Goal: Task Accomplishment & Management: Manage account settings

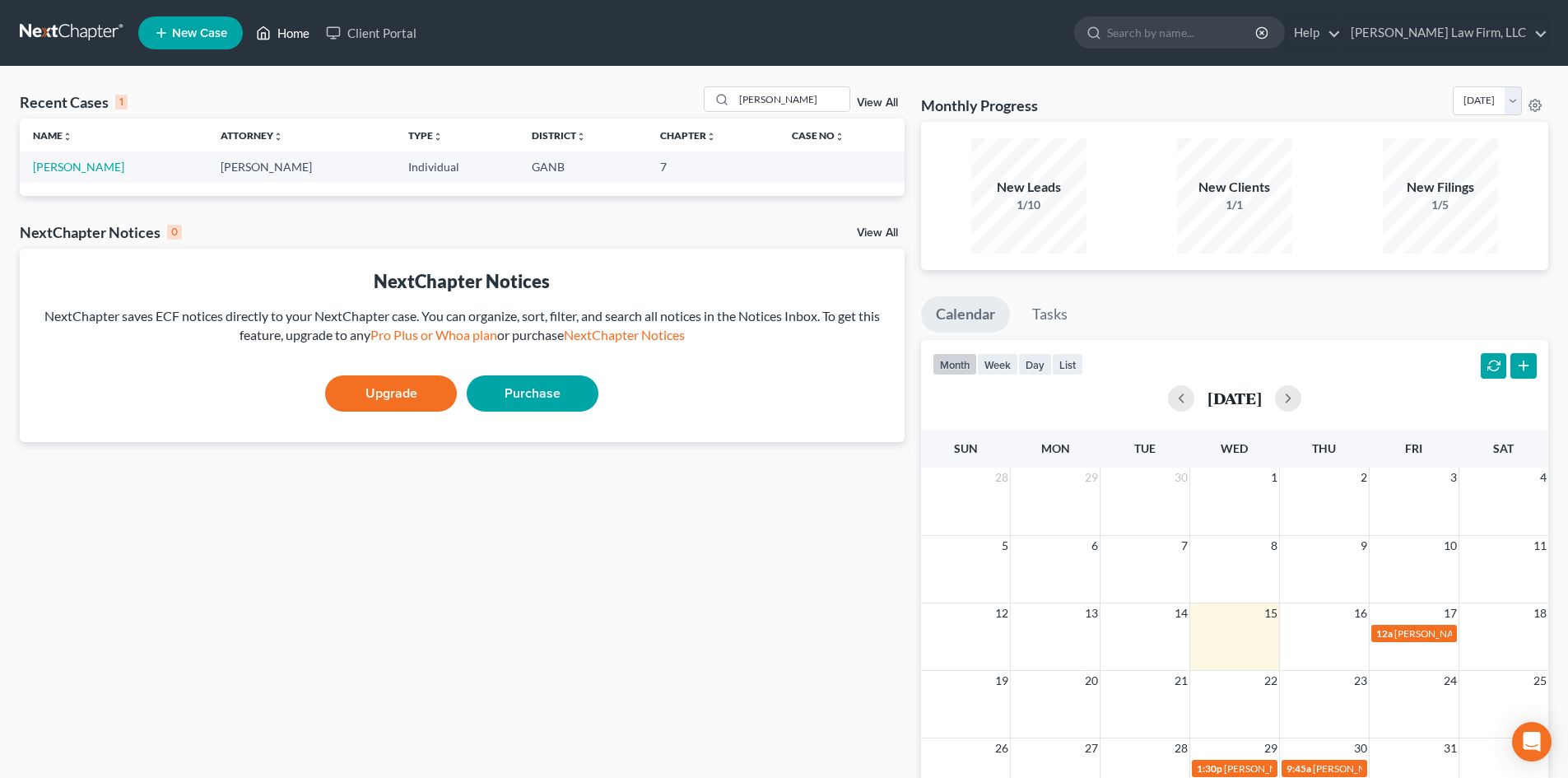
click at [289, 35] on link "Home" at bounding box center [283, 33] width 70 height 30
click at [774, 101] on input "[PERSON_NAME]" at bounding box center [792, 99] width 115 height 24
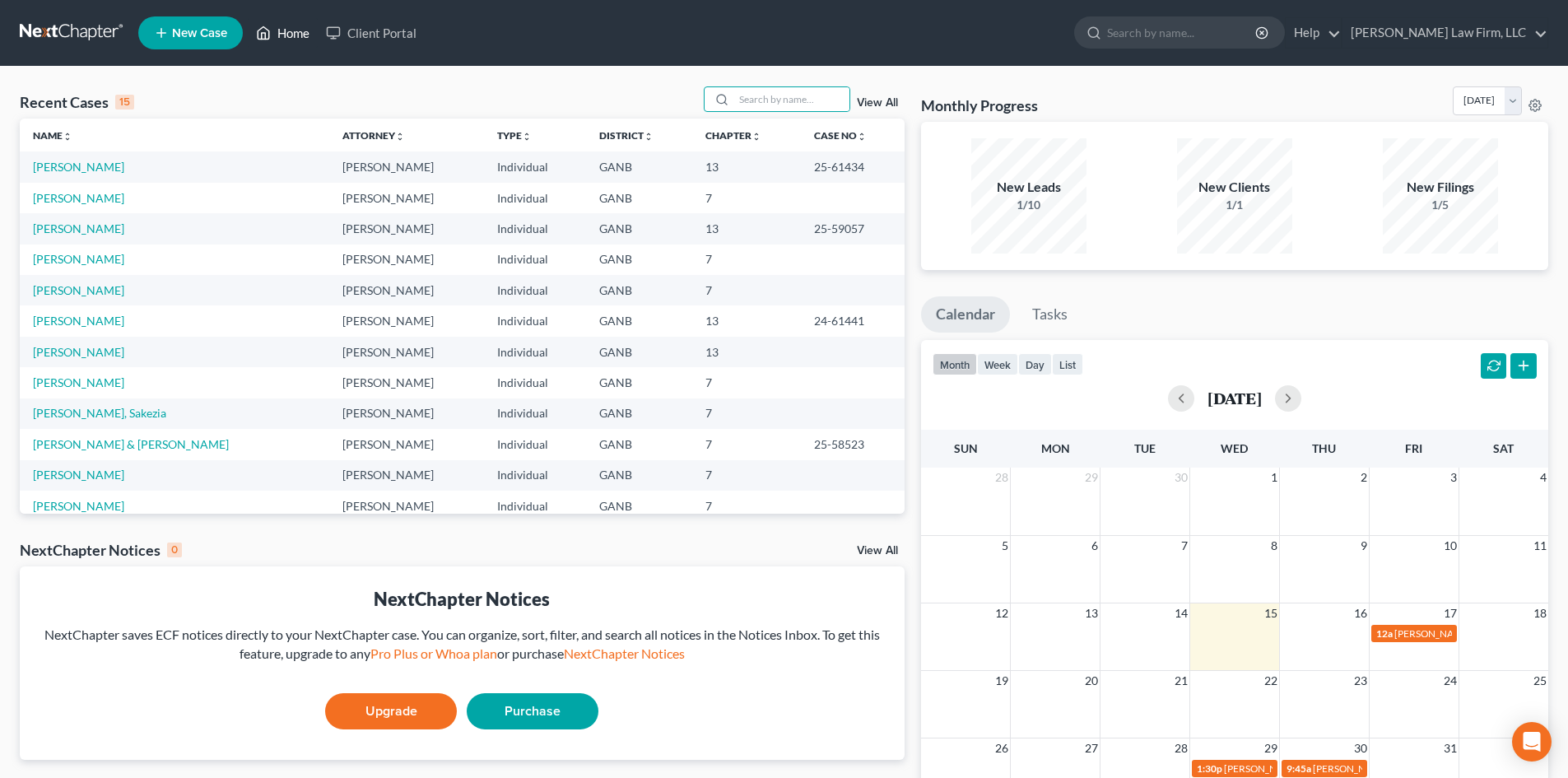
click at [284, 35] on link "Home" at bounding box center [283, 33] width 70 height 30
click at [68, 174] on link "[PERSON_NAME]" at bounding box center [78, 166] width 91 height 14
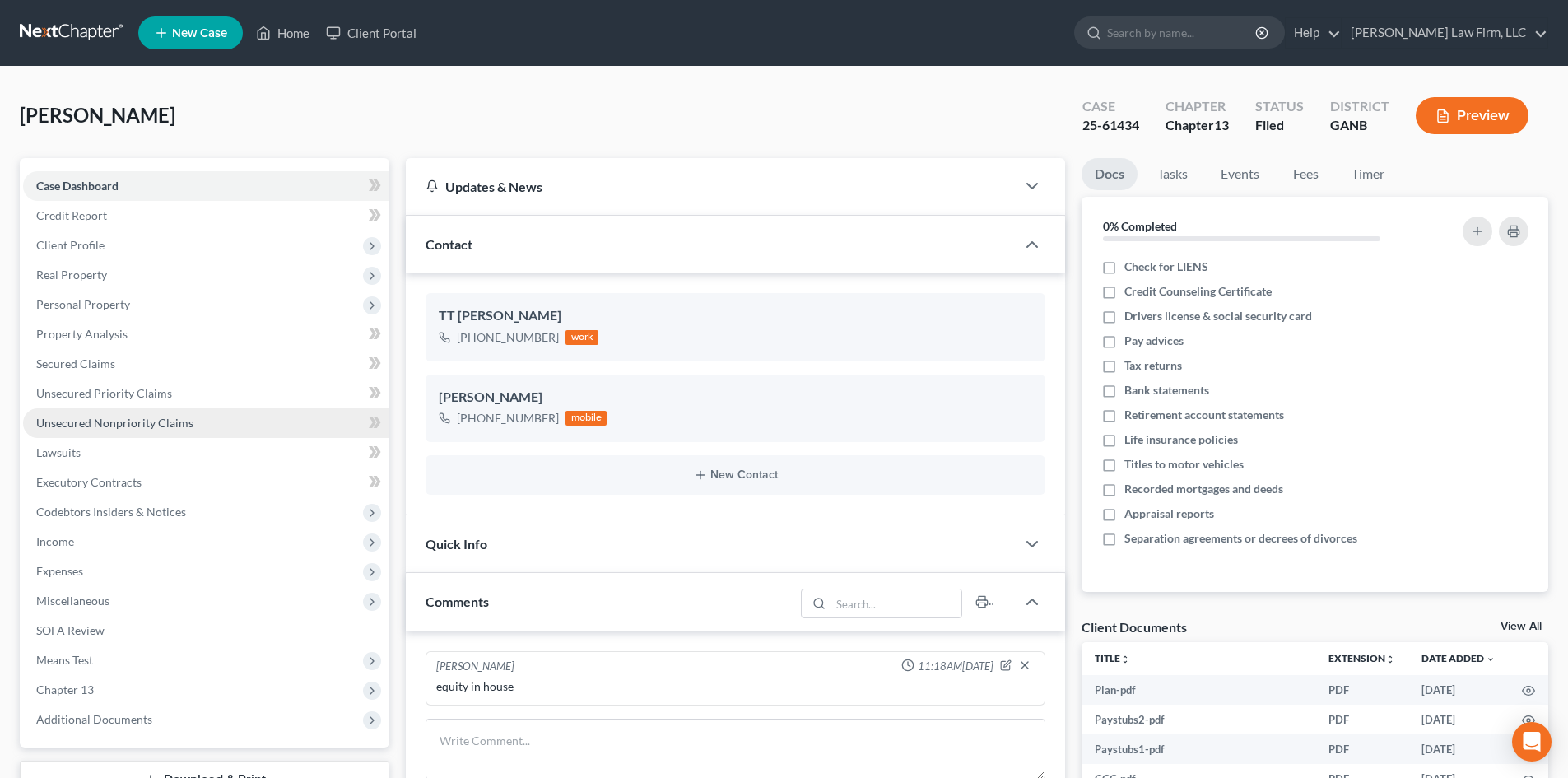
click at [72, 421] on span "Unsecured Nonpriority Claims" at bounding box center [115, 422] width 157 height 14
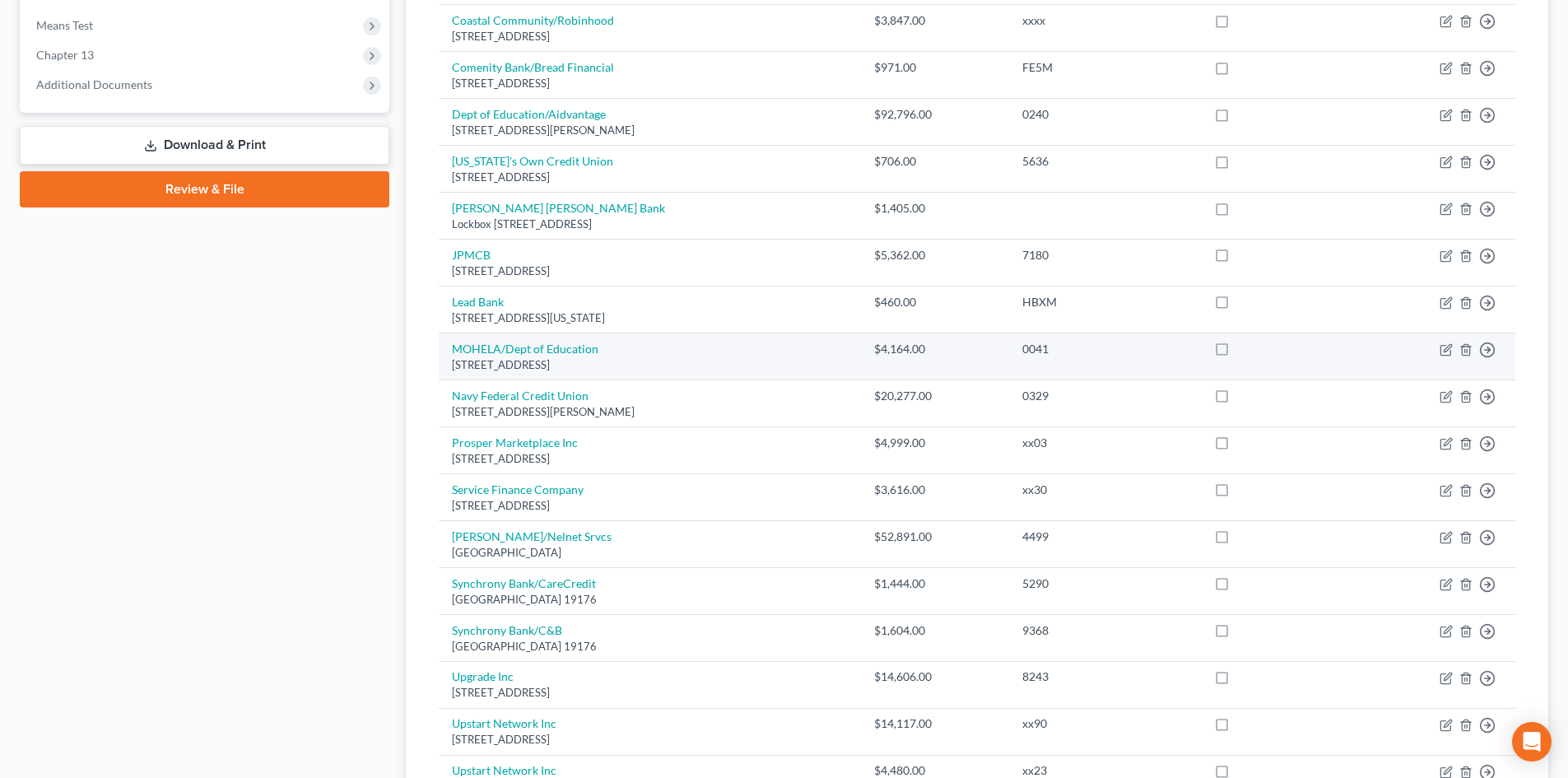
scroll to position [659, 0]
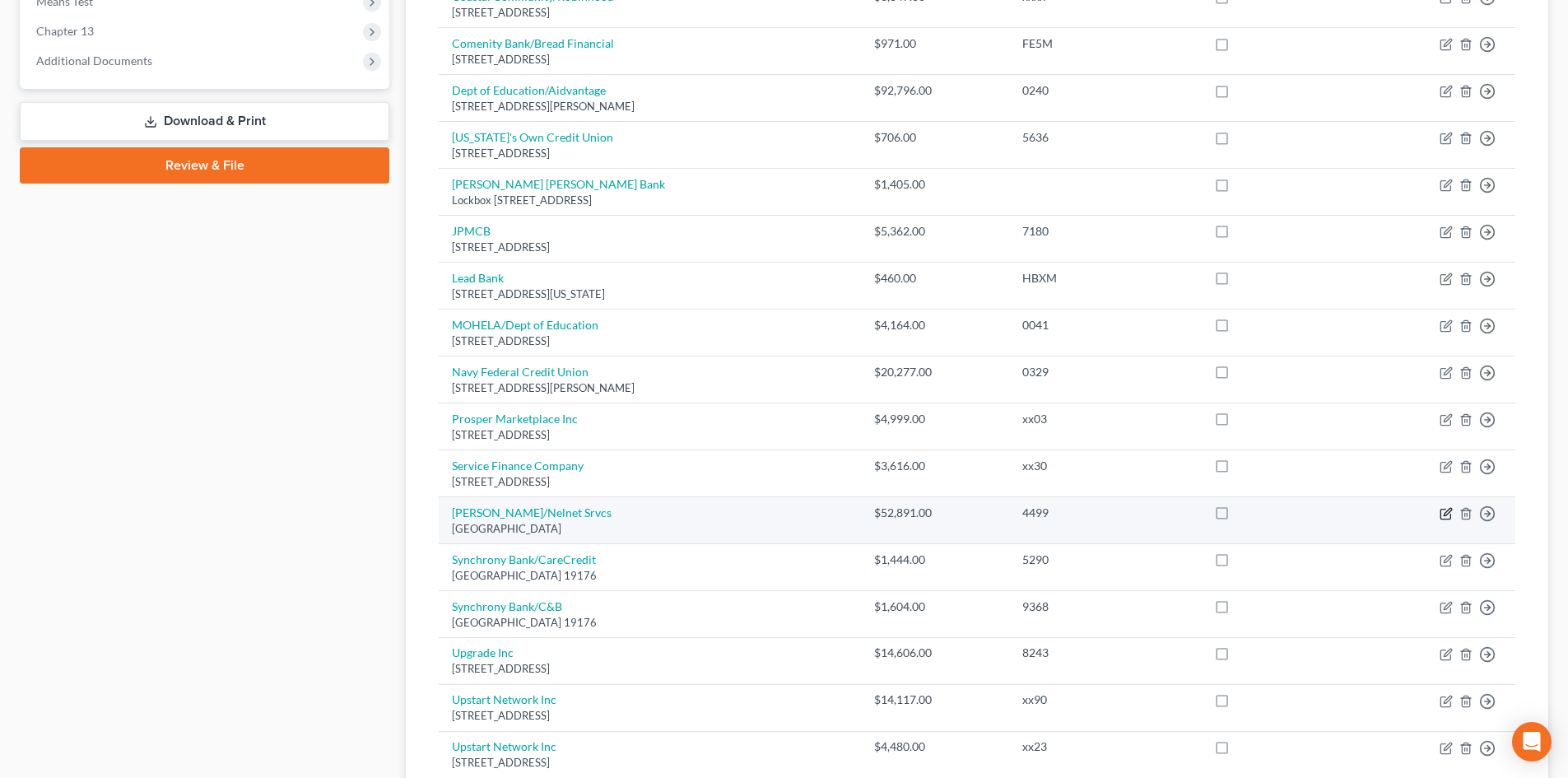
click at [1449, 515] on icon "button" at bounding box center [1447, 513] width 13 height 13
select select "30"
select select "17"
select select "0"
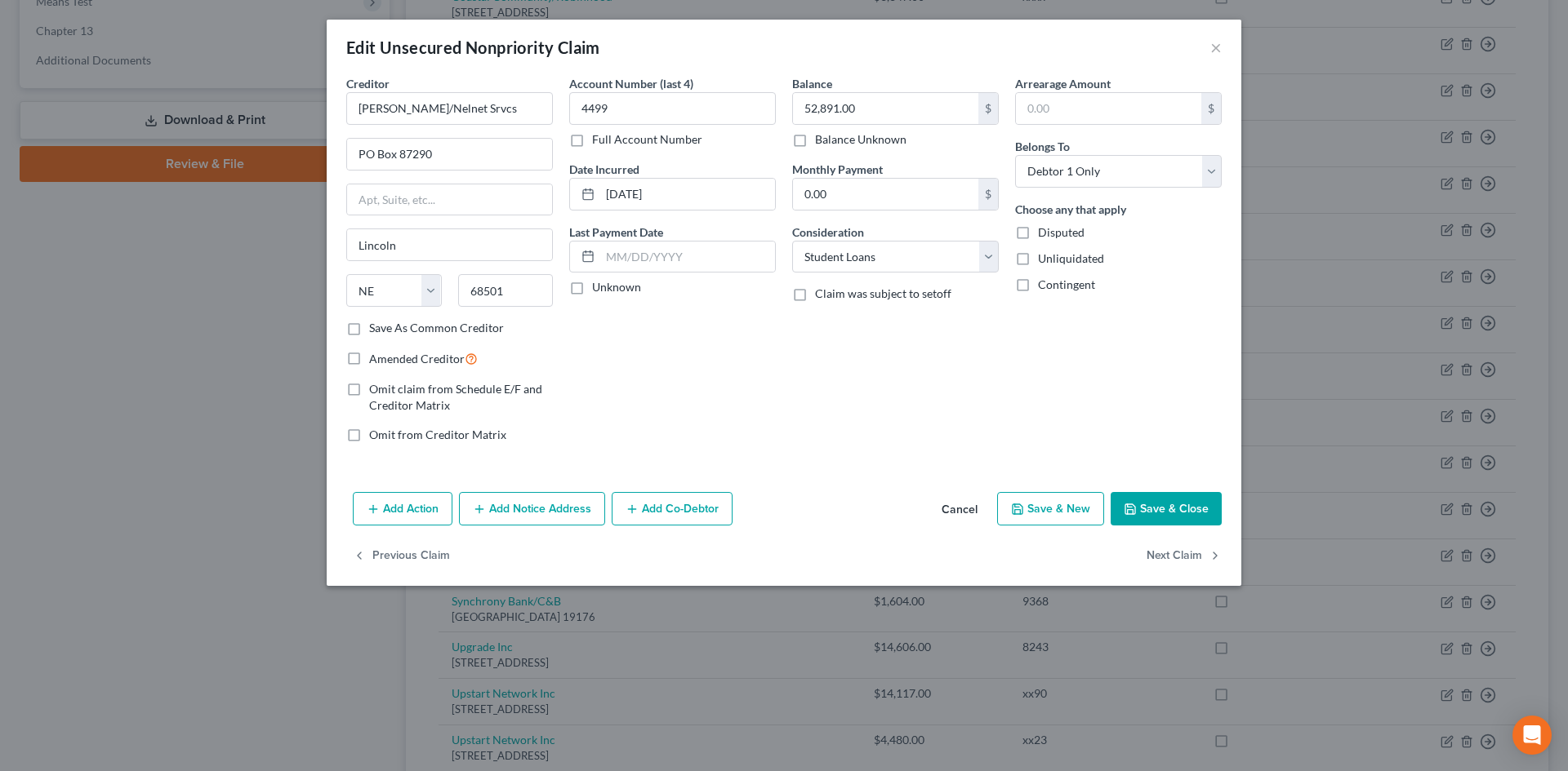
click at [369, 362] on label "Amended Creditor" at bounding box center [423, 359] width 109 height 19
click at [375, 360] on input "Amended Creditor" at bounding box center [381, 355] width 11 height 11
checkbox input "true"
click at [477, 106] on input "[PERSON_NAME]/Nelnet Srvcs" at bounding box center [449, 108] width 206 height 33
type input "[PERSON_NAME] Servicing"
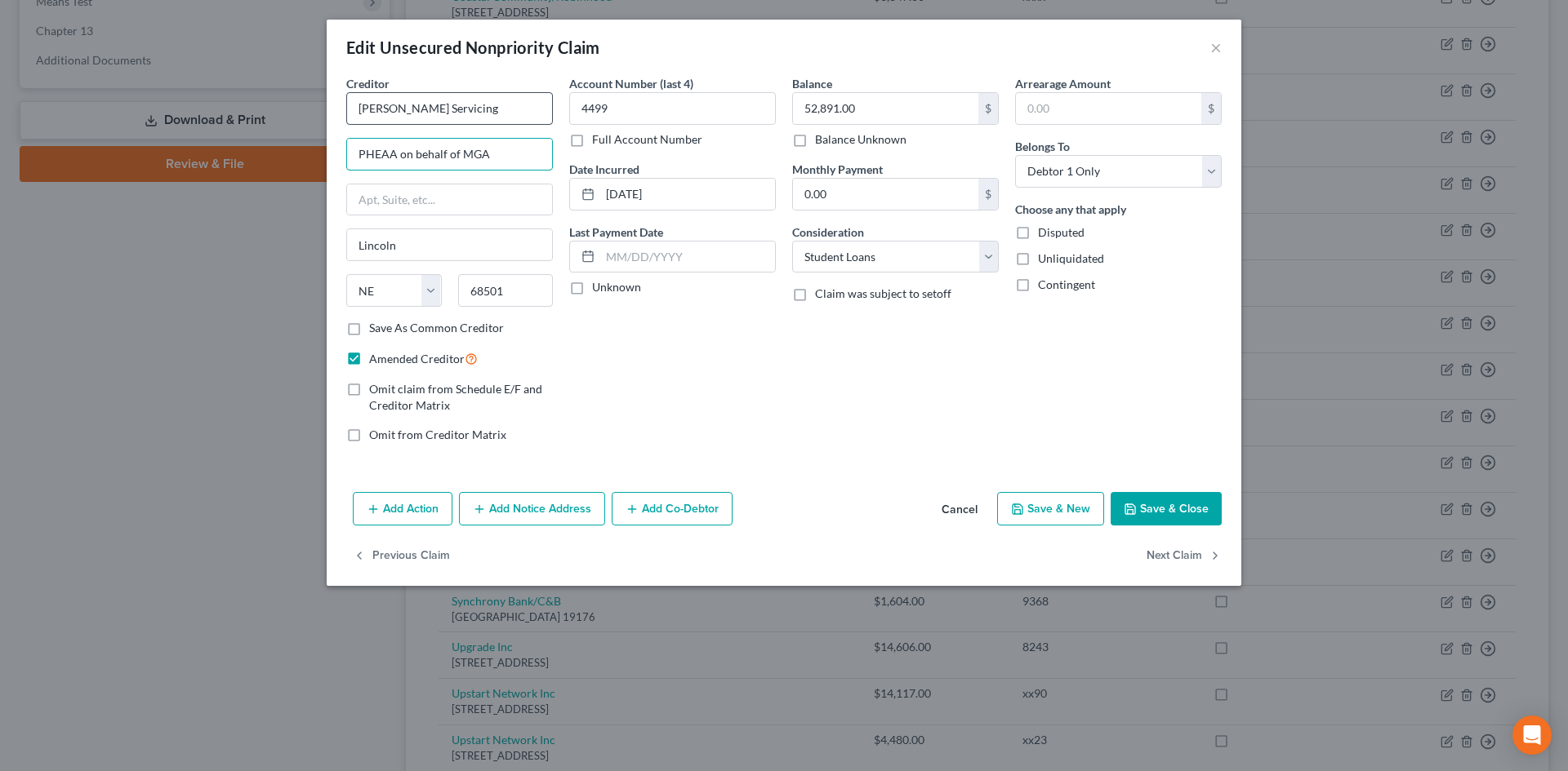
type input "PHEAA on behalf of MGA"
type input "PO Box 60367"
type input "17106"
type input "[GEOGRAPHIC_DATA]"
select select "39"
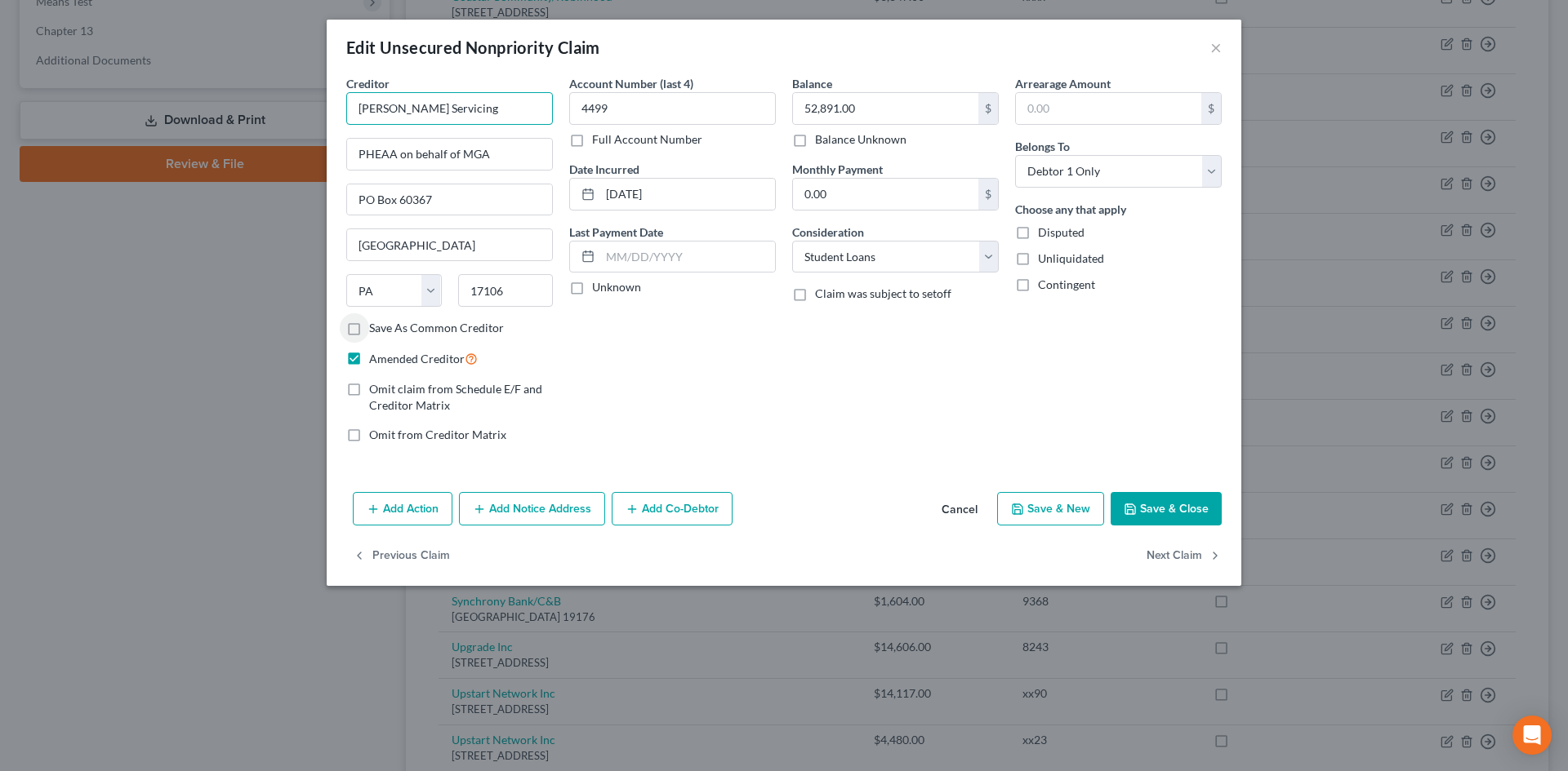
click at [463, 106] on input "[PERSON_NAME] Servicing" at bounding box center [449, 108] width 206 height 33
type input "[PERSON_NAME] Servicing / Nelnet (2-1)"
click at [838, 89] on div "Balance 52,891.00 $ Balance Unknown Balance Undetermined 52,891.00 $ Balance Un…" at bounding box center [895, 111] width 206 height 72
click at [842, 108] on input "52,891.00" at bounding box center [885, 108] width 185 height 31
type input "54,747.02"
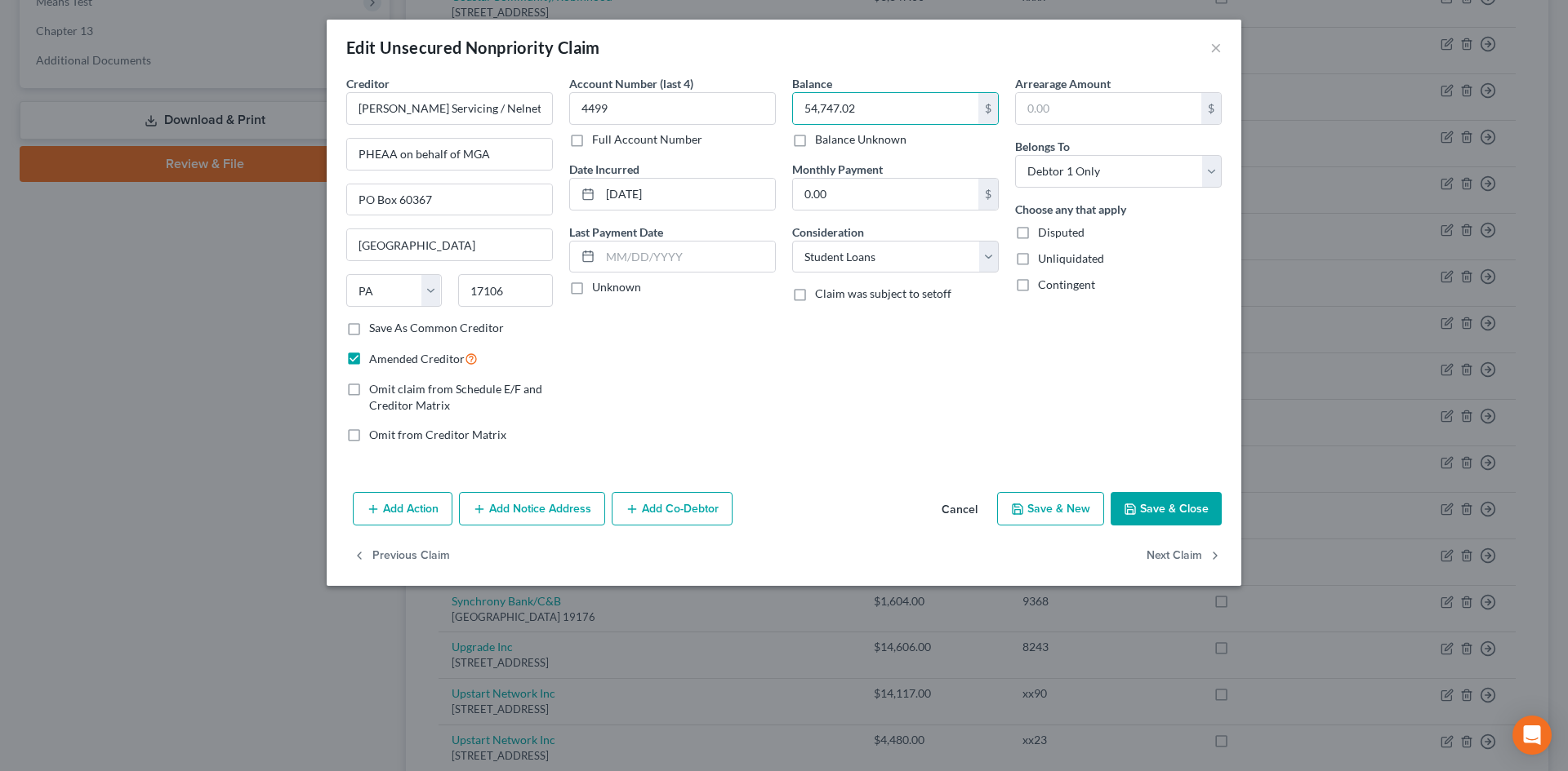
click at [1142, 515] on button "Save & Close" at bounding box center [1166, 510] width 111 height 34
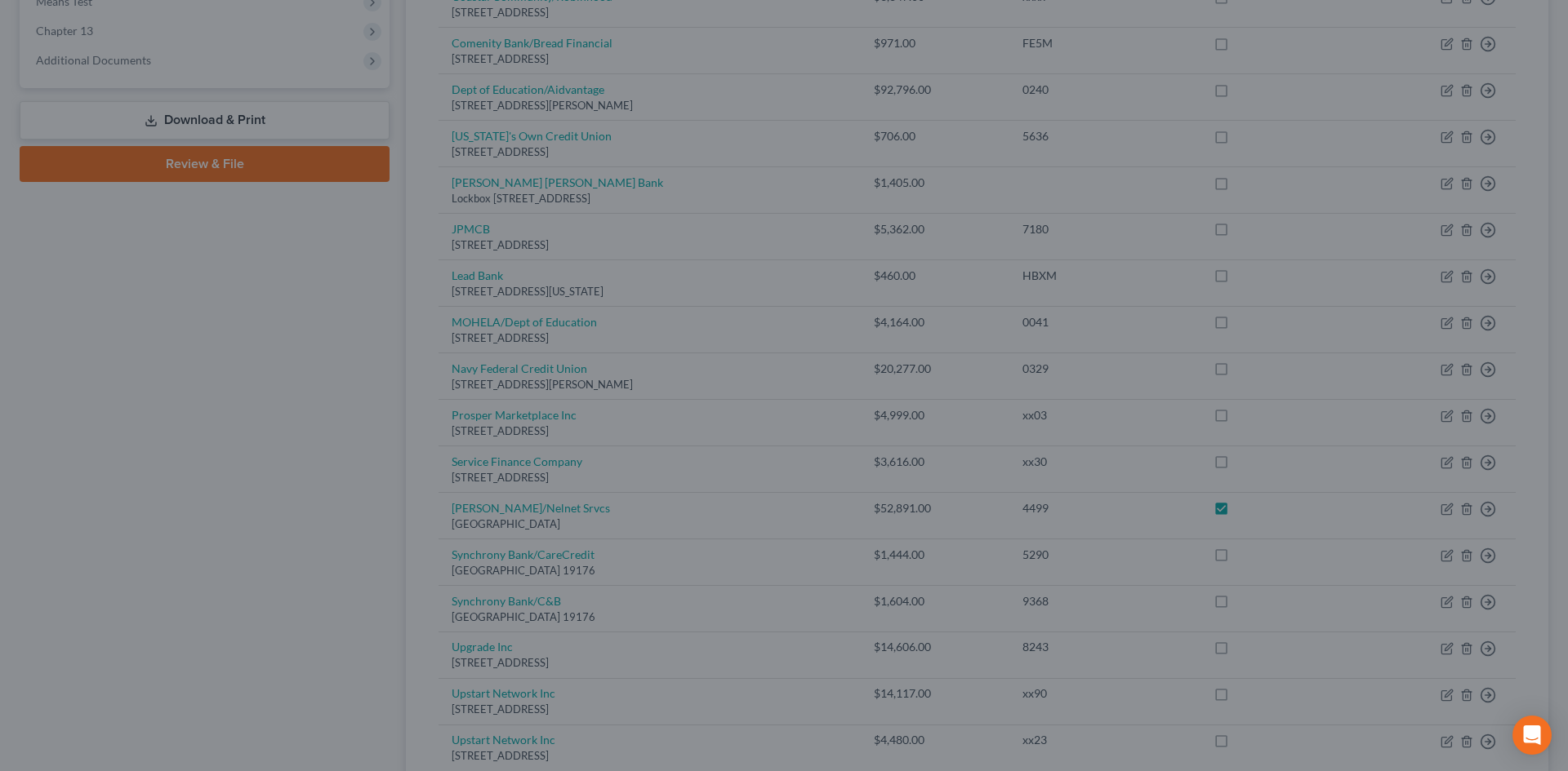
checkbox input "true"
type input "0"
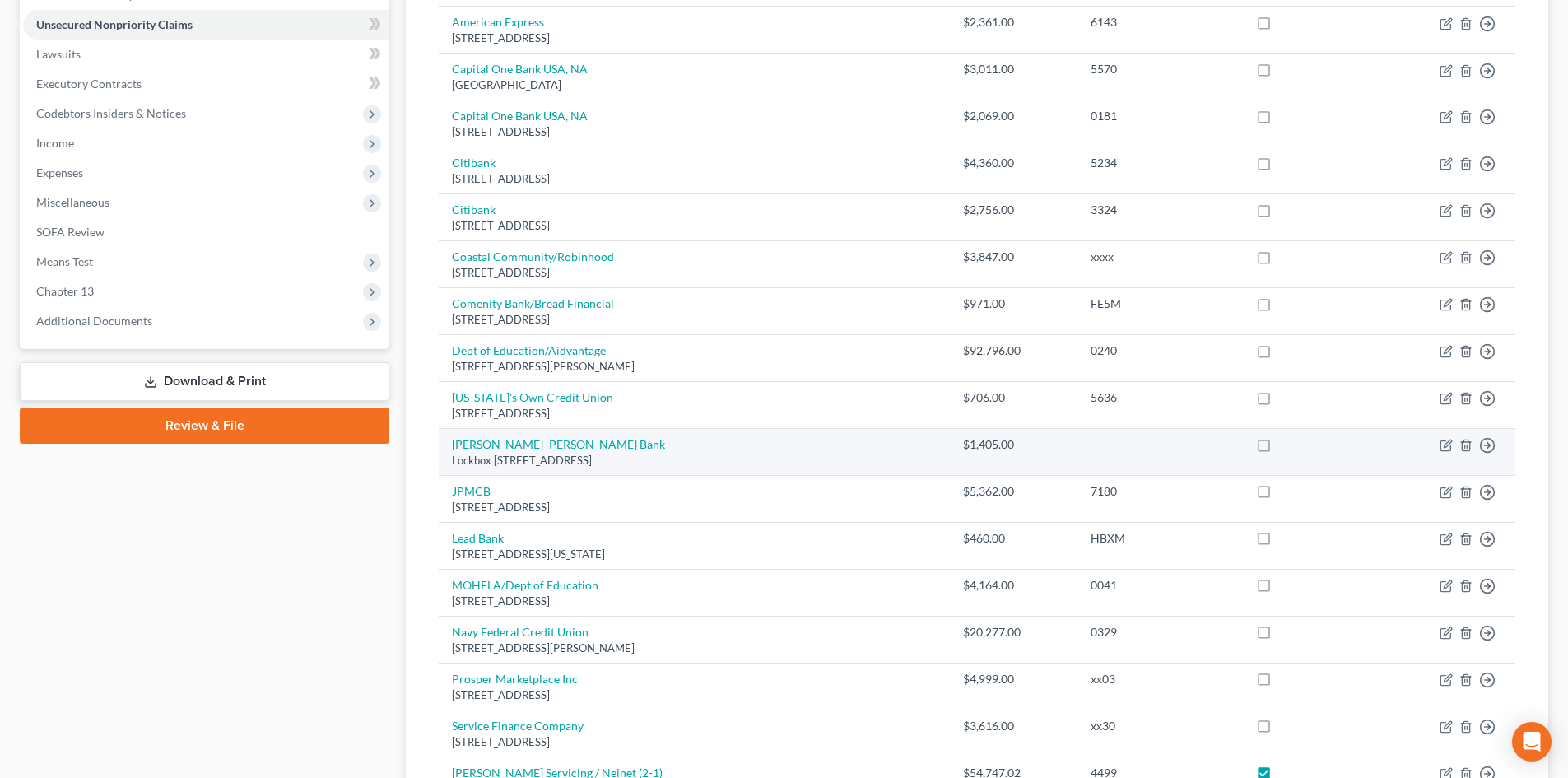
scroll to position [0, 0]
